Goal: Find specific page/section: Find specific page/section

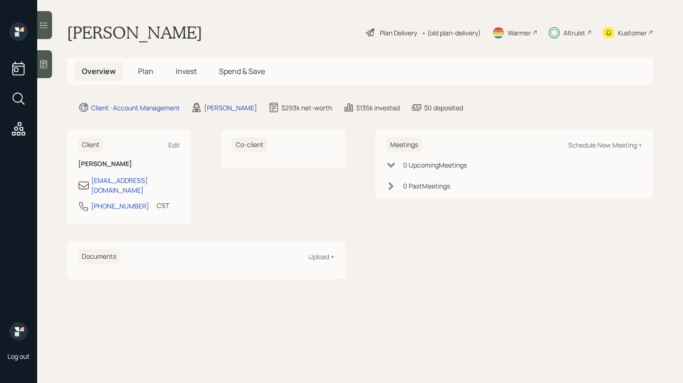
click at [190, 66] on h5 "Invest" at bounding box center [186, 71] width 36 height 20
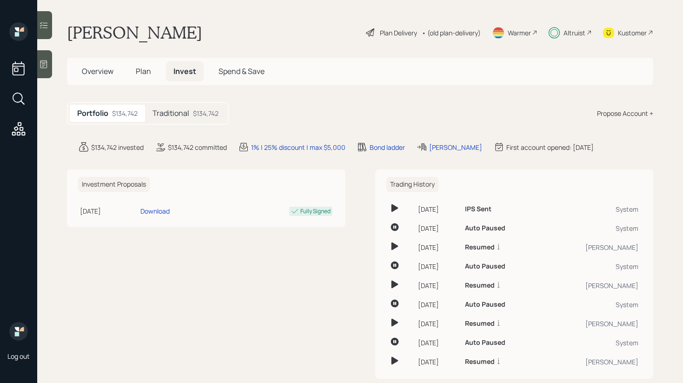
scroll to position [18, 0]
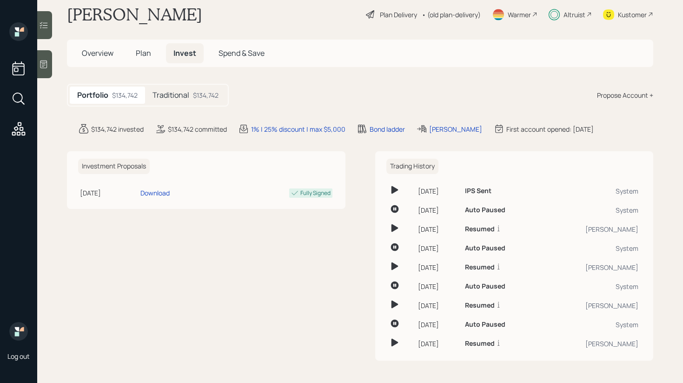
click at [47, 27] on icon at bounding box center [43, 24] width 9 height 9
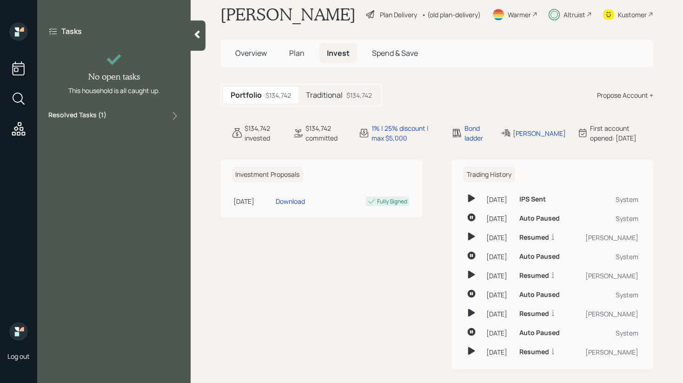
click at [130, 117] on div "Resolved Tasks ( 1 )" at bounding box center [113, 115] width 131 height 11
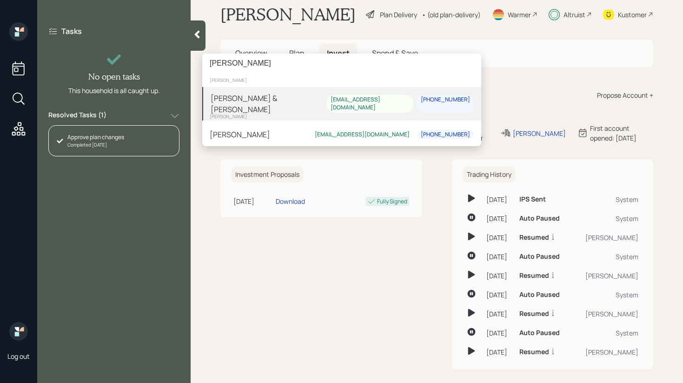
type input "[PERSON_NAME]"
click at [243, 98] on div "[PERSON_NAME] & [PERSON_NAME]" at bounding box center [269, 104] width 116 height 22
